Goal: Information Seeking & Learning: Learn about a topic

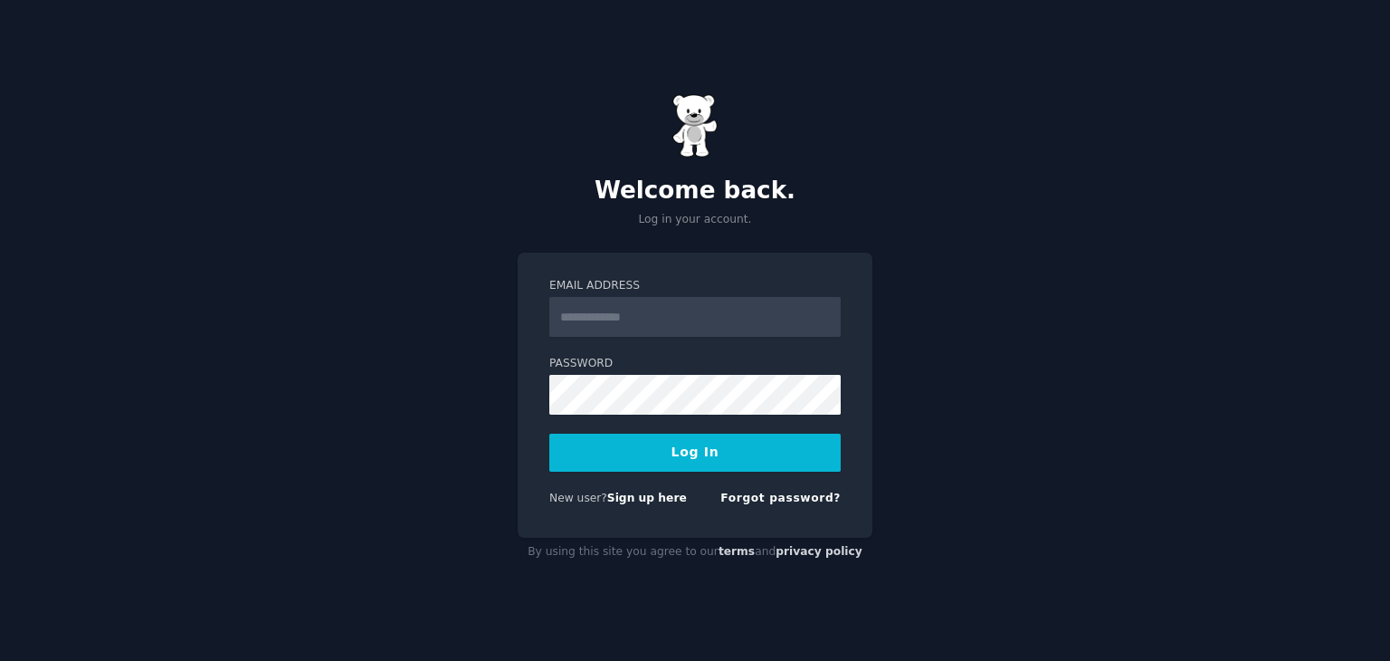
click at [638, 314] on input "Email Address" at bounding box center [694, 317] width 291 height 40
drag, startPoint x: 737, startPoint y: 323, endPoint x: 521, endPoint y: 309, distance: 215.9
click at [521, 309] on div "**********" at bounding box center [695, 394] width 355 height 285
type input "**********"
click at [549, 433] on button "Log In" at bounding box center [694, 452] width 291 height 38
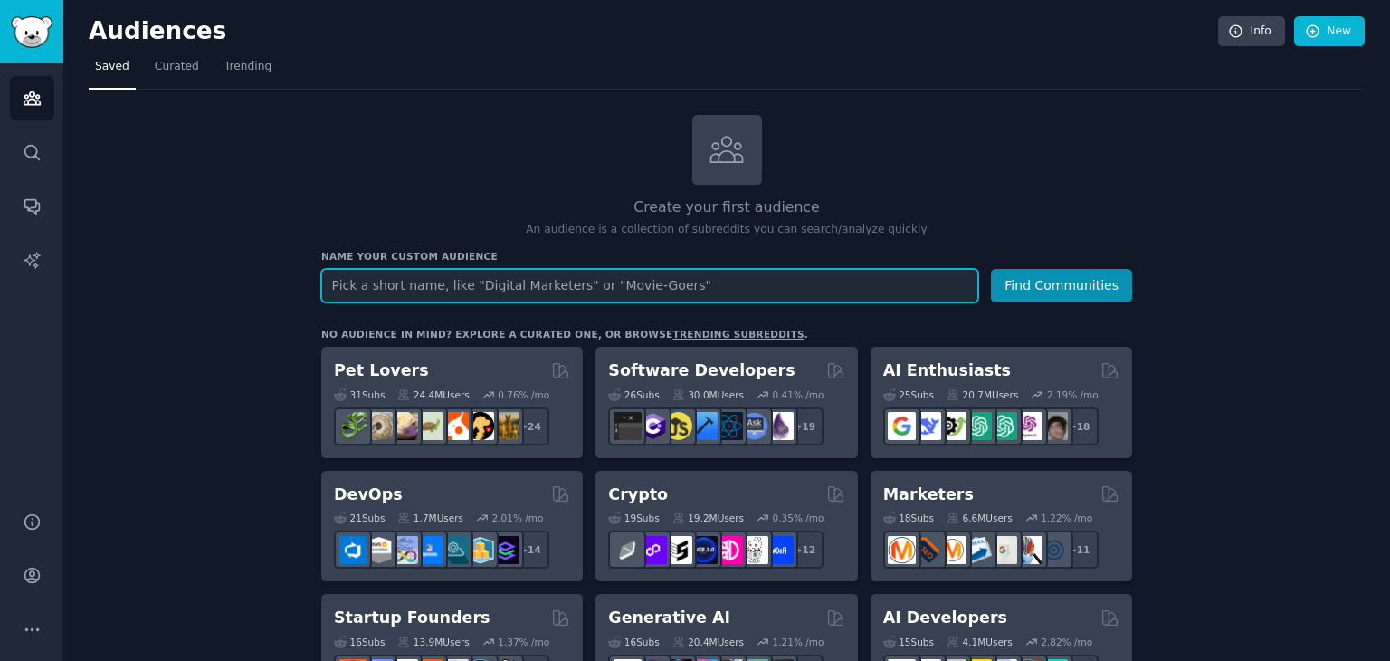
scroll to position [181, 0]
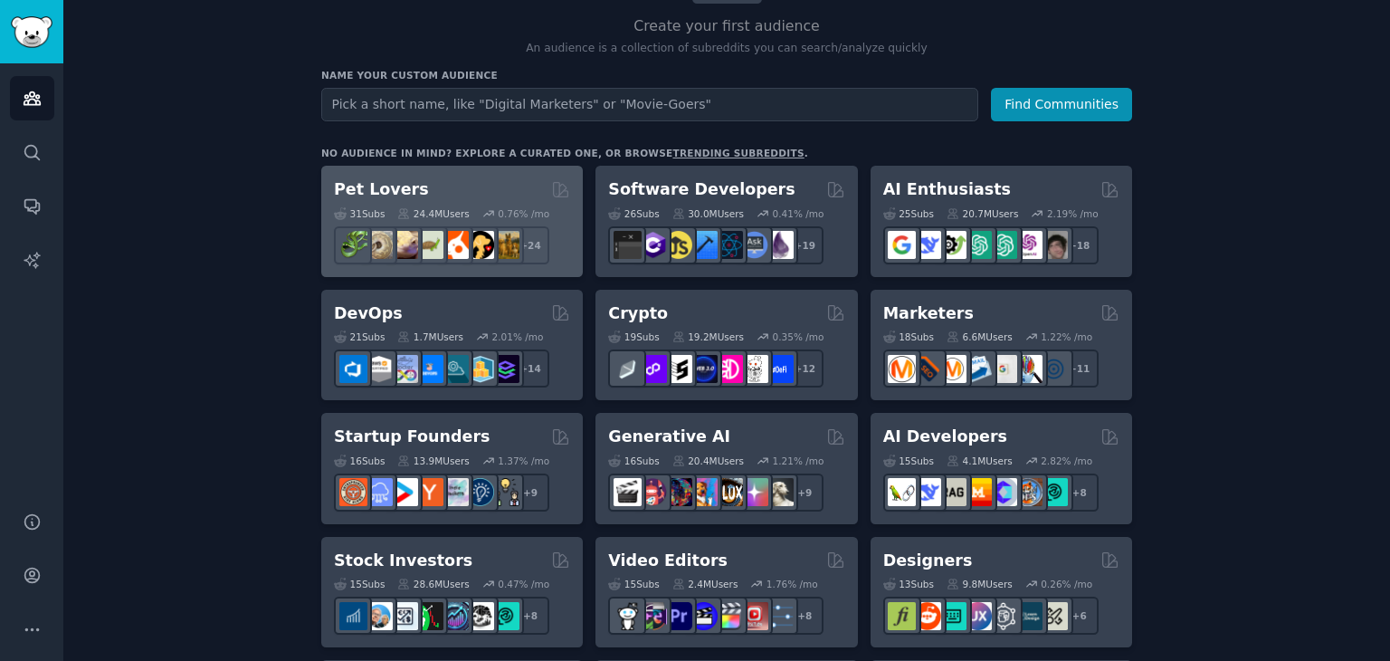
click at [475, 188] on div "Pet Lovers Curated by GummySearch" at bounding box center [452, 189] width 236 height 23
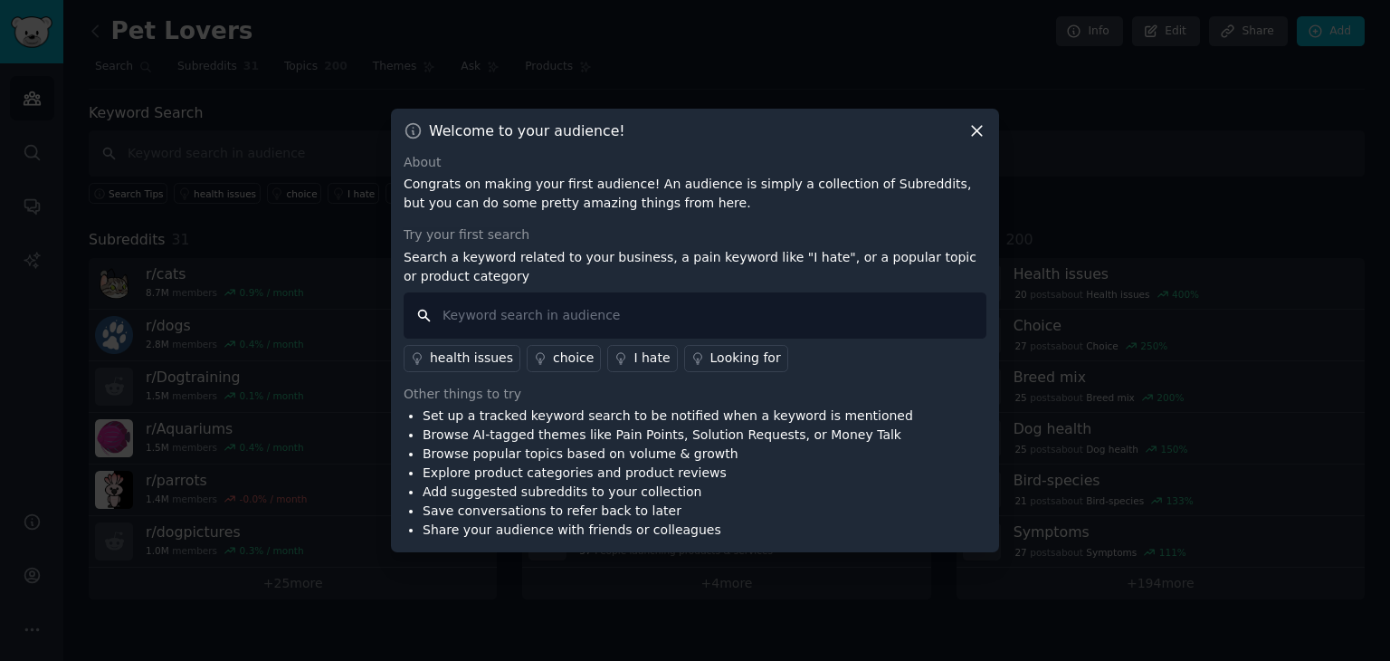
click at [590, 318] on input "text" at bounding box center [695, 315] width 583 height 46
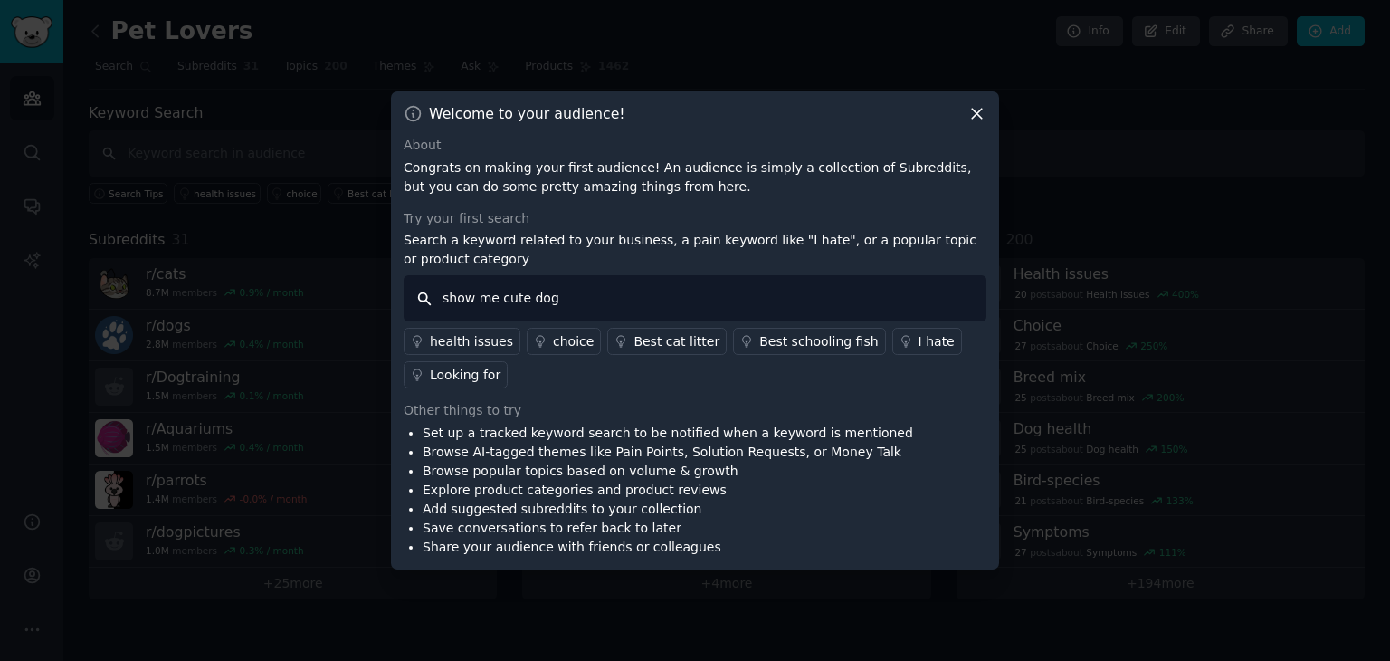
type input "show me cute dogs"
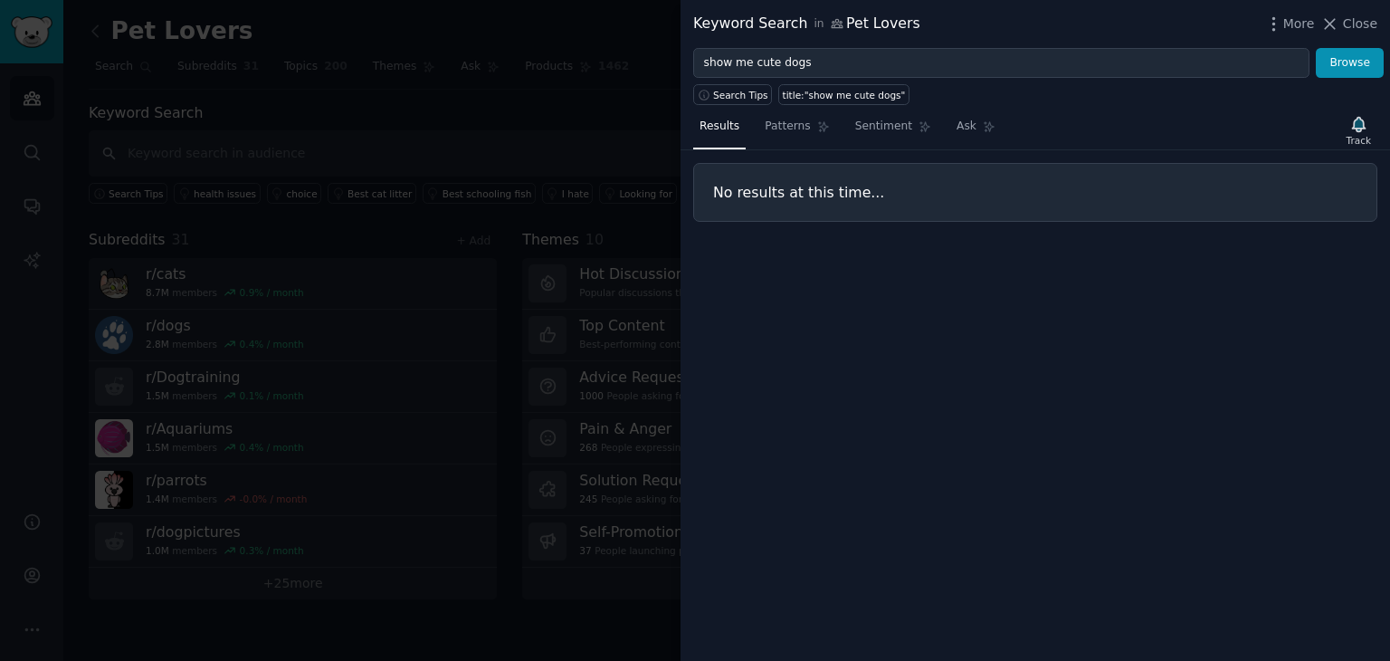
click at [634, 138] on div at bounding box center [695, 330] width 1390 height 661
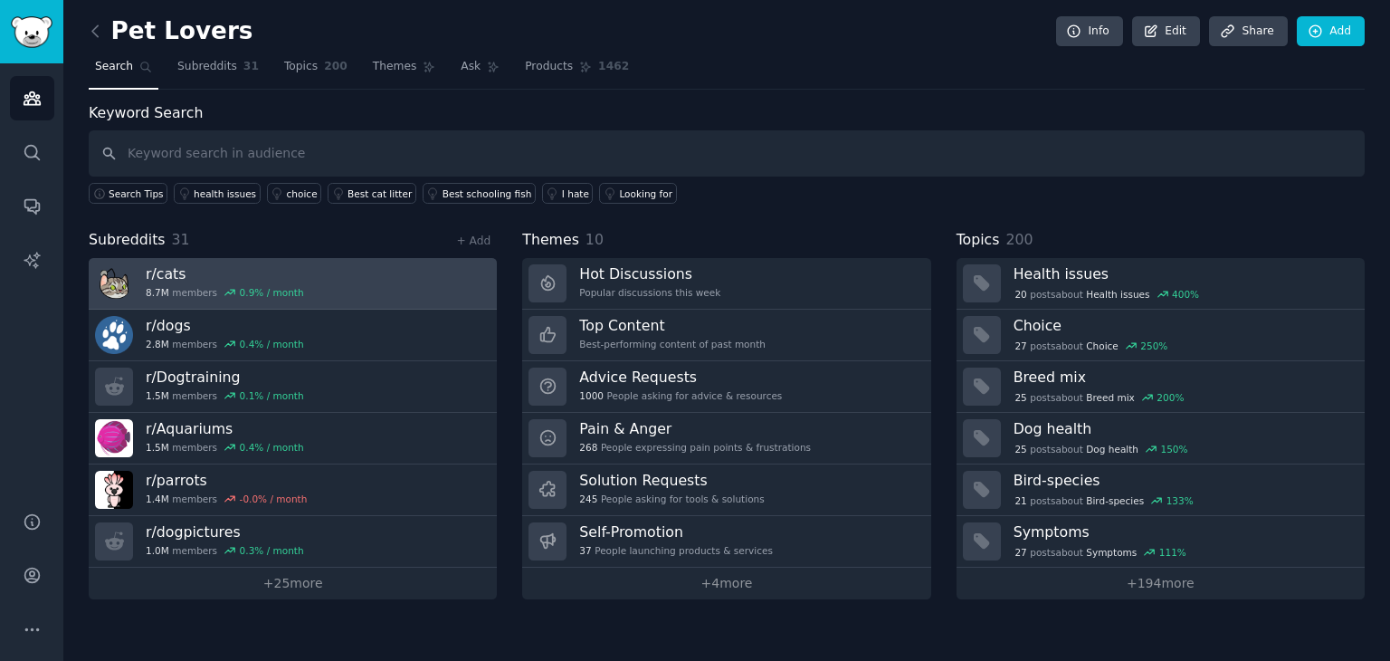
click at [334, 280] on link "r/ cats 8.7M members 0.9 % / month" at bounding box center [293, 284] width 408 height 52
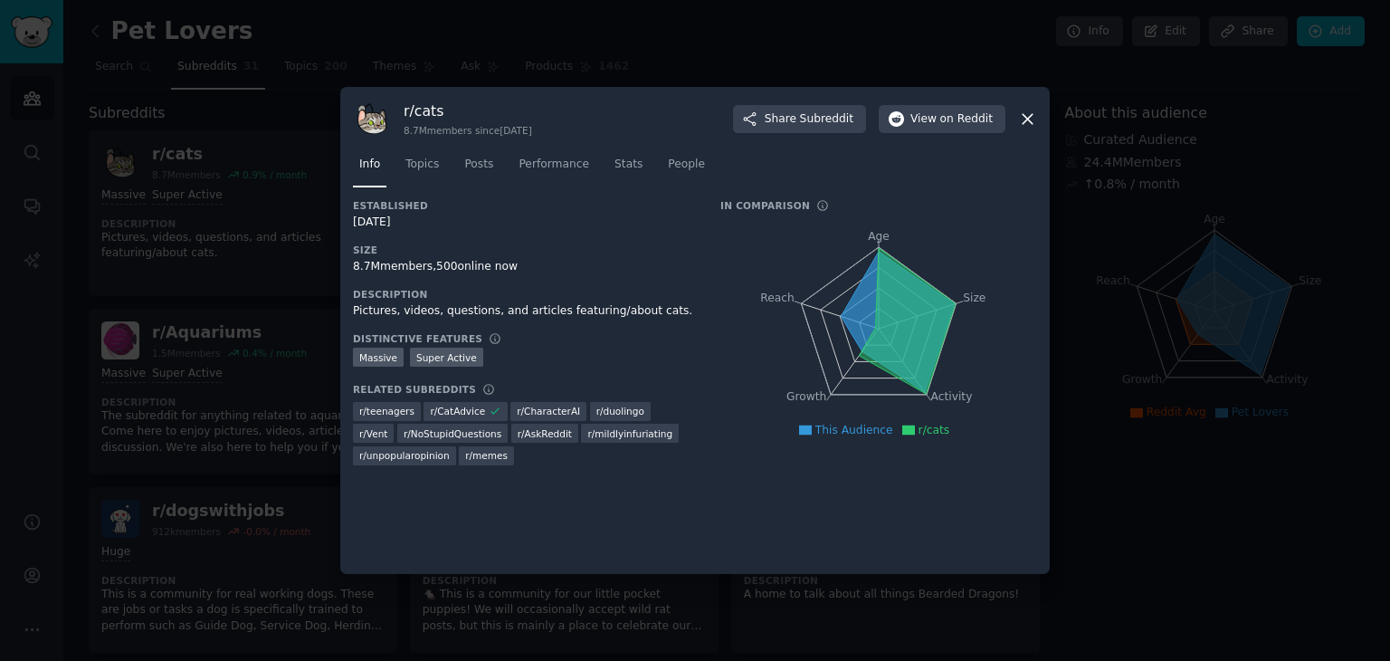
click at [1028, 113] on icon at bounding box center [1027, 119] width 19 height 19
